Goal: Task Accomplishment & Management: Manage account settings

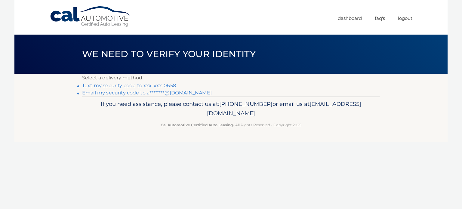
click at [129, 84] on link "Text my security code to xxx-xxx-0658" at bounding box center [129, 86] width 94 height 6
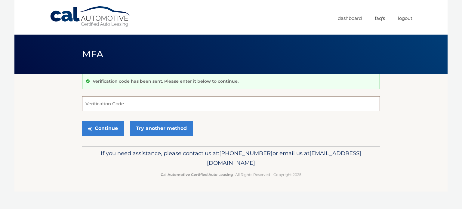
click at [130, 101] on input "Verification Code" at bounding box center [231, 103] width 298 height 15
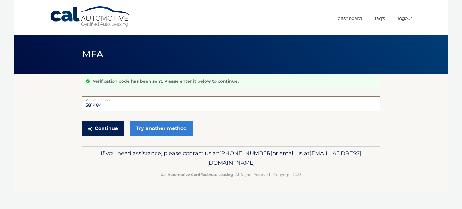
type input "581484"
click at [101, 126] on button "Continue" at bounding box center [103, 128] width 42 height 15
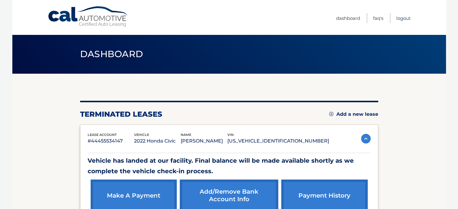
click at [409, 17] on link "Logout" at bounding box center [403, 18] width 14 height 10
